Goal: Communication & Community: Participate in discussion

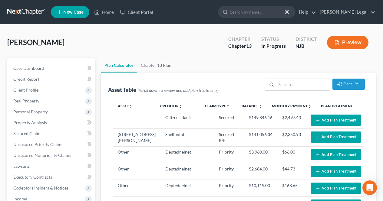
select select "59"
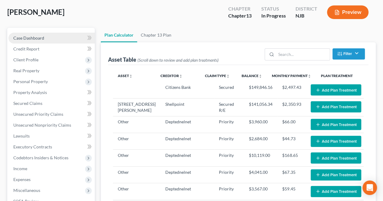
click at [52, 33] on link "Case Dashboard" at bounding box center [51, 38] width 86 height 11
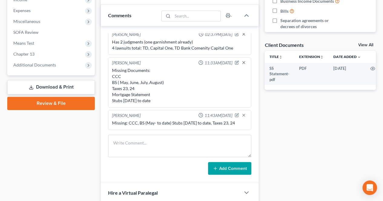
scroll to position [212, 0]
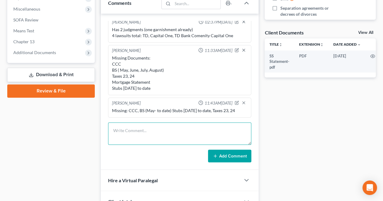
click at [177, 131] on textarea at bounding box center [179, 134] width 143 height 22
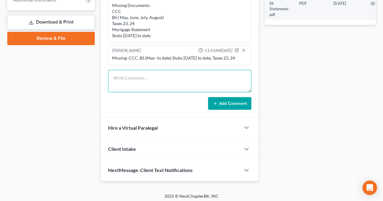
scroll to position [265, 0]
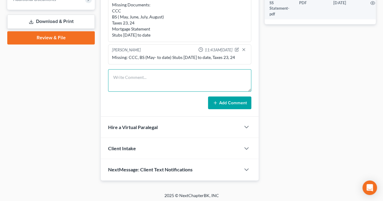
click at [190, 82] on textarea at bounding box center [179, 80] width 143 height 22
click at [195, 78] on textarea "Final notes: 100% plan to pay unsecured creditors" at bounding box center [179, 80] width 143 height 22
click at [228, 83] on textarea "Final notes: 100% plan to pay unsecured creditors $1,500 - $1,600" at bounding box center [179, 80] width 143 height 22
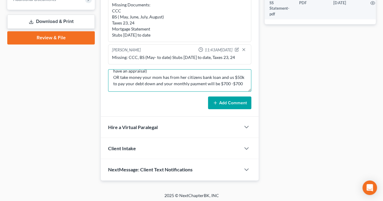
scroll to position [27, 0]
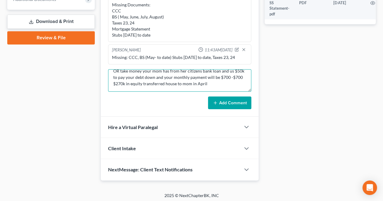
click at [221, 84] on textarea "Final notes: 100% plan to pay unsecured creditors $1,500 - $1,600 (we already h…" at bounding box center [179, 80] width 143 height 22
type textarea "Final notes: 100% plan to pay unsecured creditors $1,500 - $1,600 (we already h…"
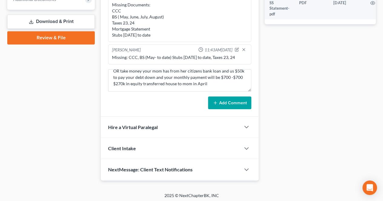
click at [237, 102] on button "Add Comment" at bounding box center [229, 103] width 43 height 13
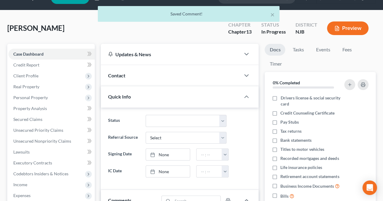
scroll to position [0, 0]
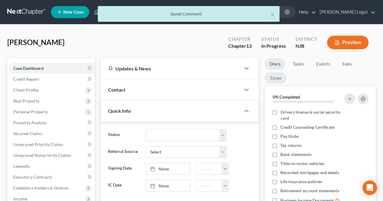
click at [279, 72] on link "Timer" at bounding box center [276, 78] width 22 height 12
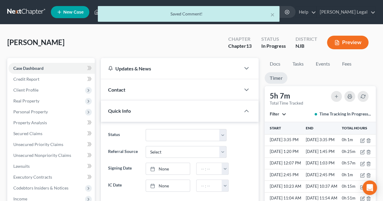
scroll to position [30, 0]
